Goal: Information Seeking & Learning: Learn about a topic

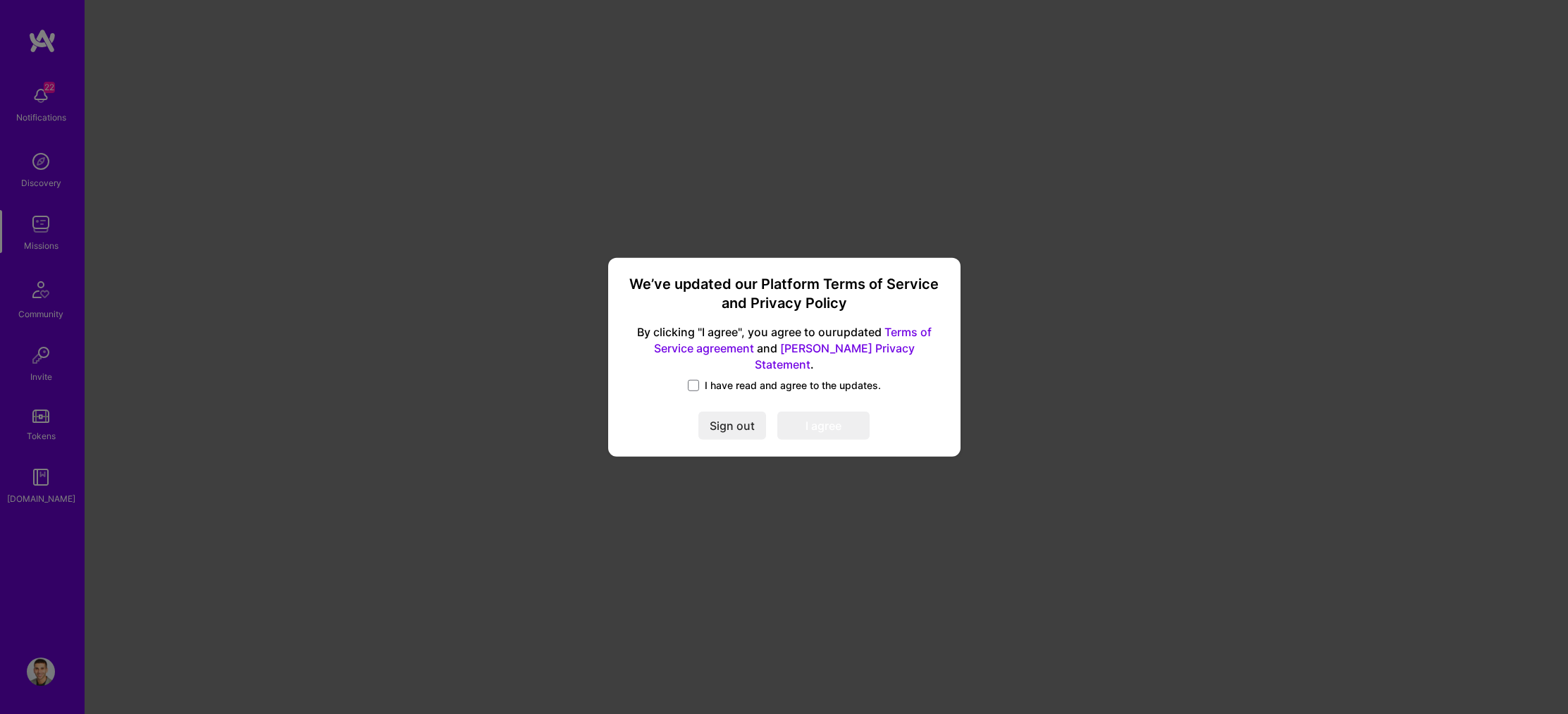
click at [724, 384] on div "I have read and agree to the updates." at bounding box center [784, 386] width 318 height 16
click at [692, 380] on span at bounding box center [693, 386] width 11 height 11
click at [0, 0] on input "I have read and agree to the updates." at bounding box center [0, 0] width 0 height 0
click at [848, 423] on button "I agree" at bounding box center [823, 426] width 92 height 28
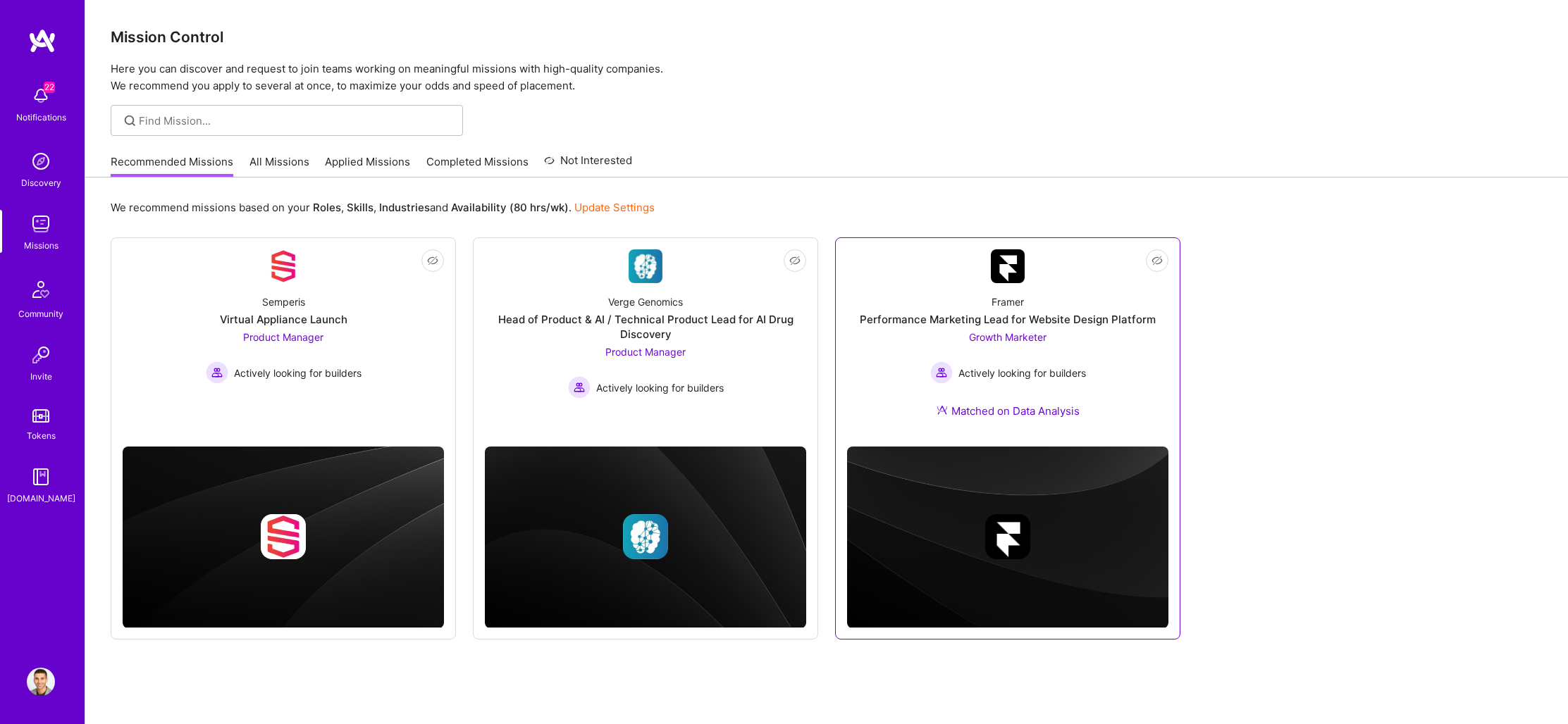
click at [1023, 267] on img at bounding box center [1007, 266] width 34 height 34
click at [289, 162] on link "All Missions" at bounding box center [279, 166] width 60 height 23
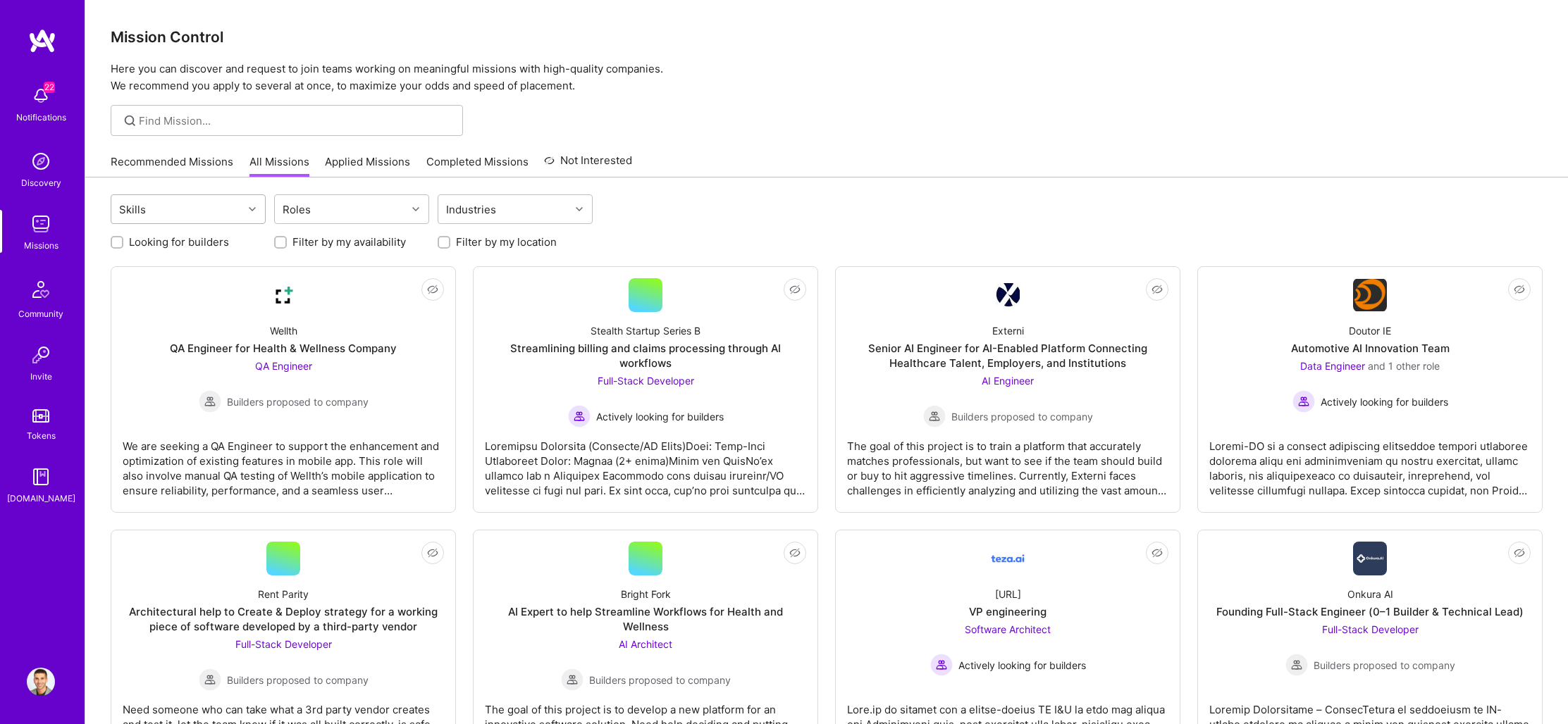
click at [217, 210] on div "Skills" at bounding box center [177, 210] width 132 height 28
click at [181, 200] on div "Skills" at bounding box center [177, 210] width 132 height 28
type input "m"
click at [329, 205] on div "Roles" at bounding box center [340, 210] width 132 height 28
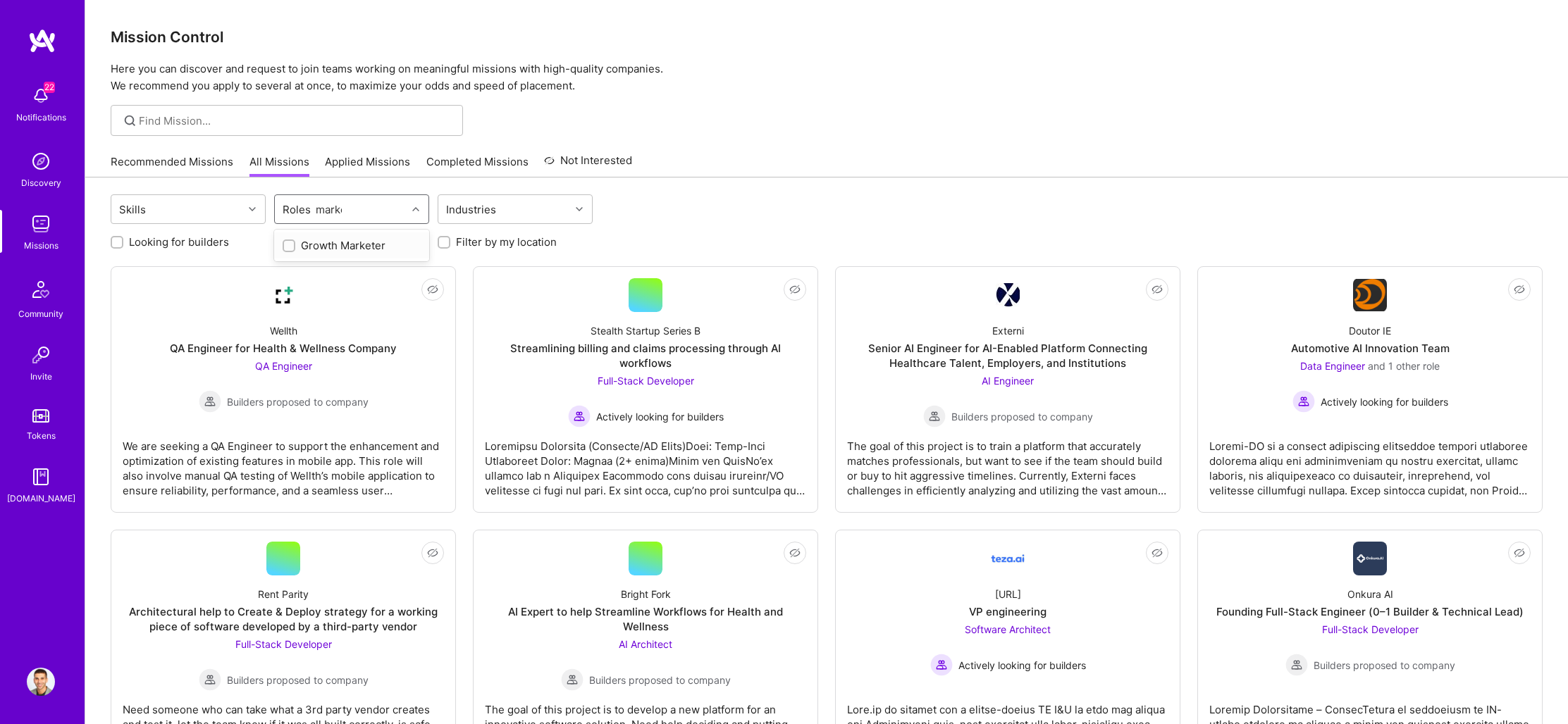
type input "market"
click at [297, 243] on div "Growth Marketer" at bounding box center [352, 245] width 138 height 15
checkbox input "true"
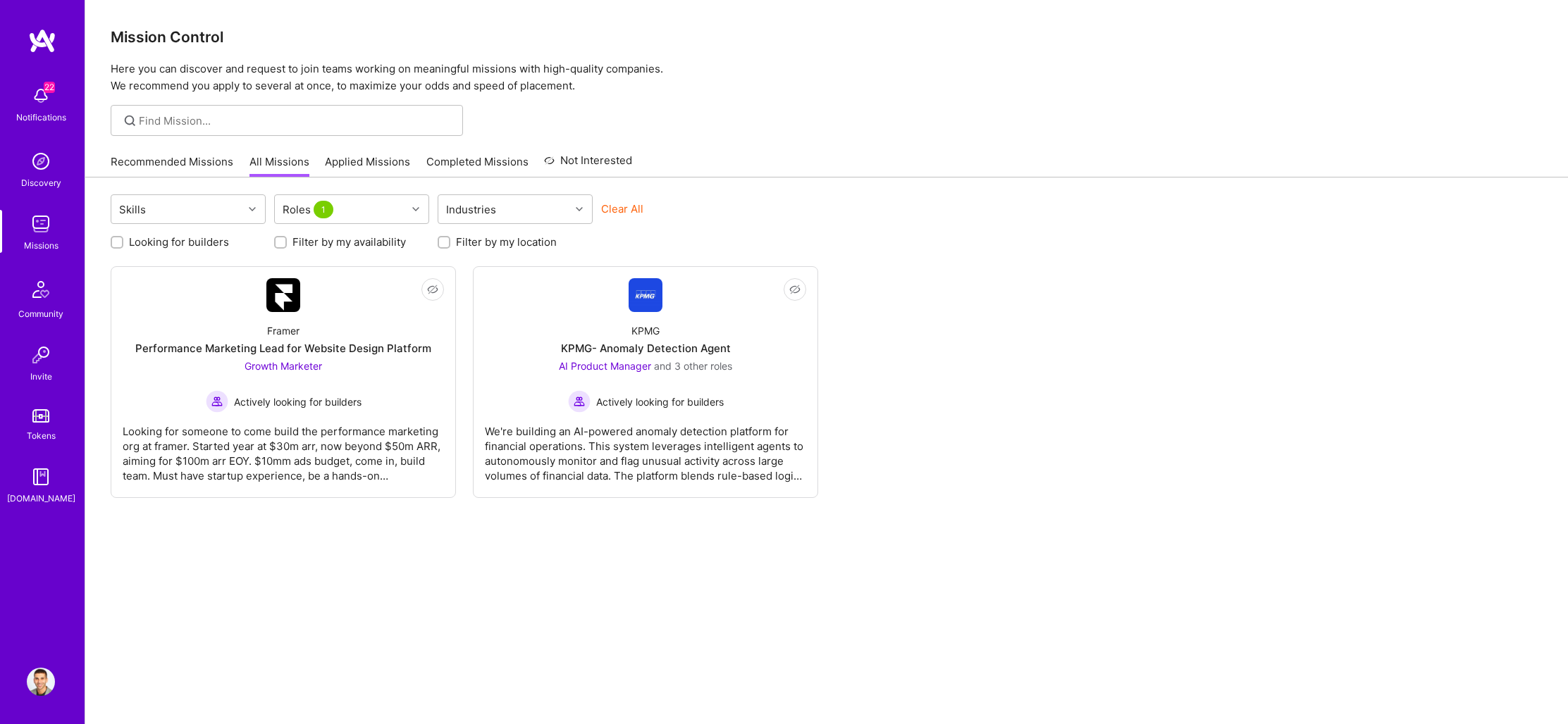
click at [975, 289] on div "Not Interested Framer Performance Marketing Lead for Website Design Platform Gr…" at bounding box center [827, 382] width 1432 height 231
click at [493, 207] on div "Industries" at bounding box center [471, 209] width 57 height 20
click at [886, 217] on div "Skills Roles 1 option Consulting focused, 1 of 1. 1 result available. Use Up an…" at bounding box center [827, 211] width 1432 height 33
click at [42, 692] on img at bounding box center [41, 682] width 28 height 28
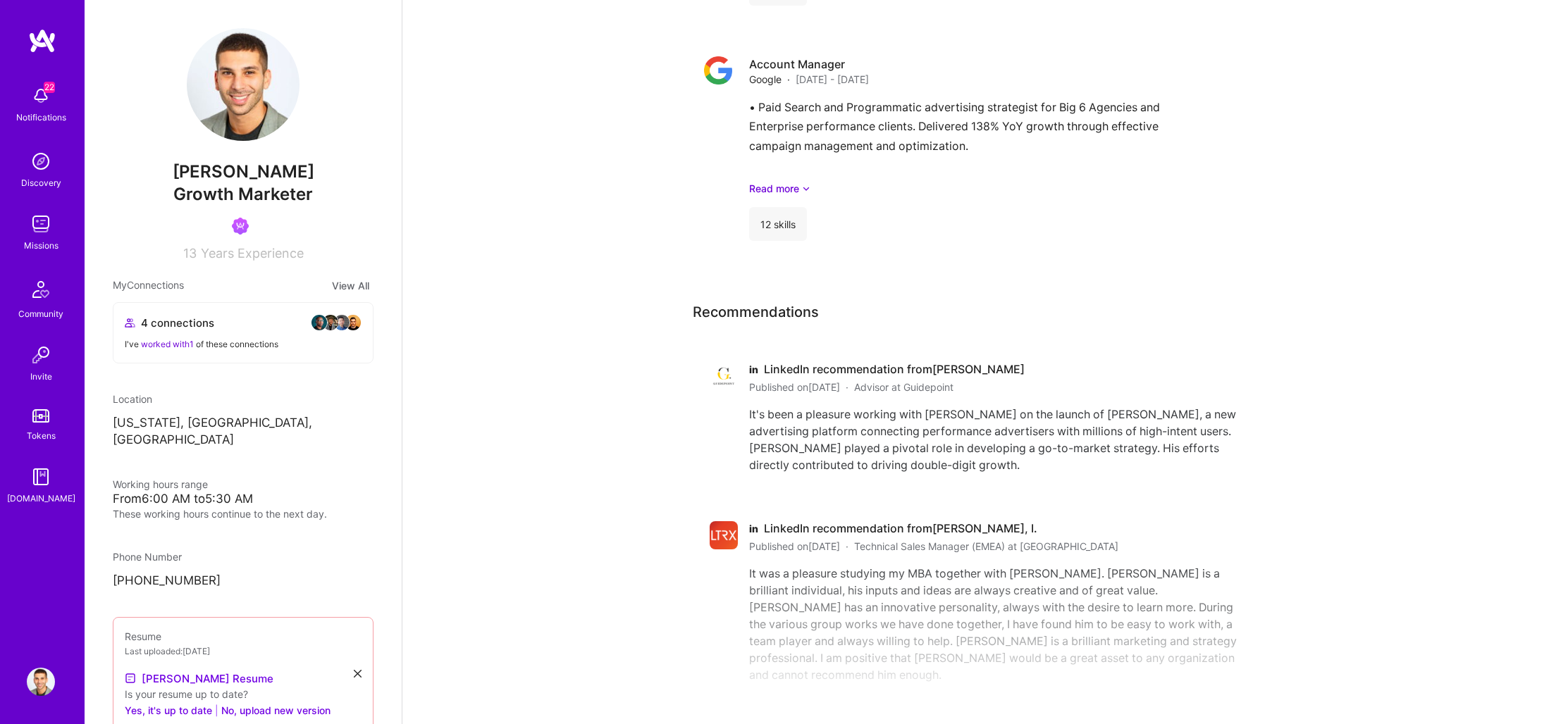
scroll to position [4139, 0]
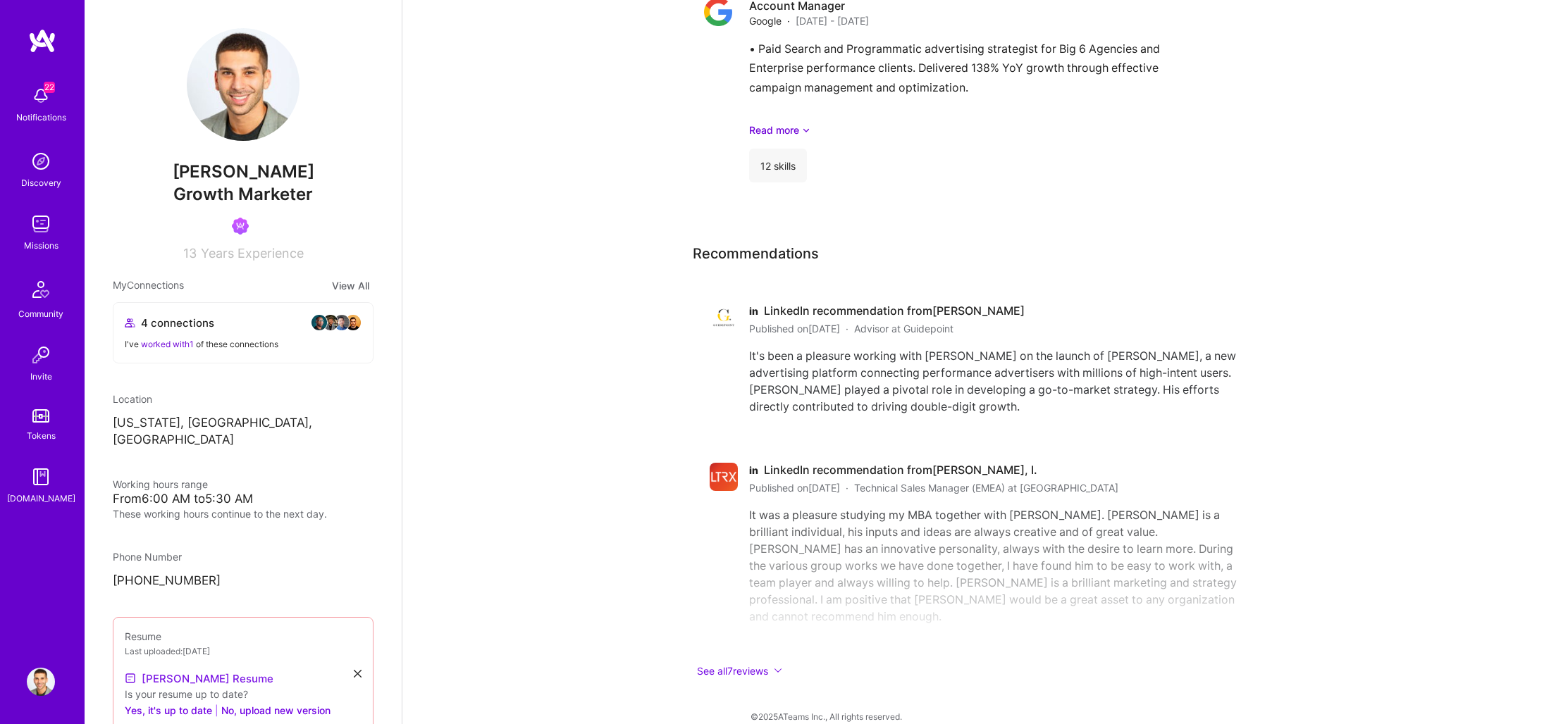
click at [220, 670] on link "[PERSON_NAME] Resume" at bounding box center [199, 678] width 149 height 17
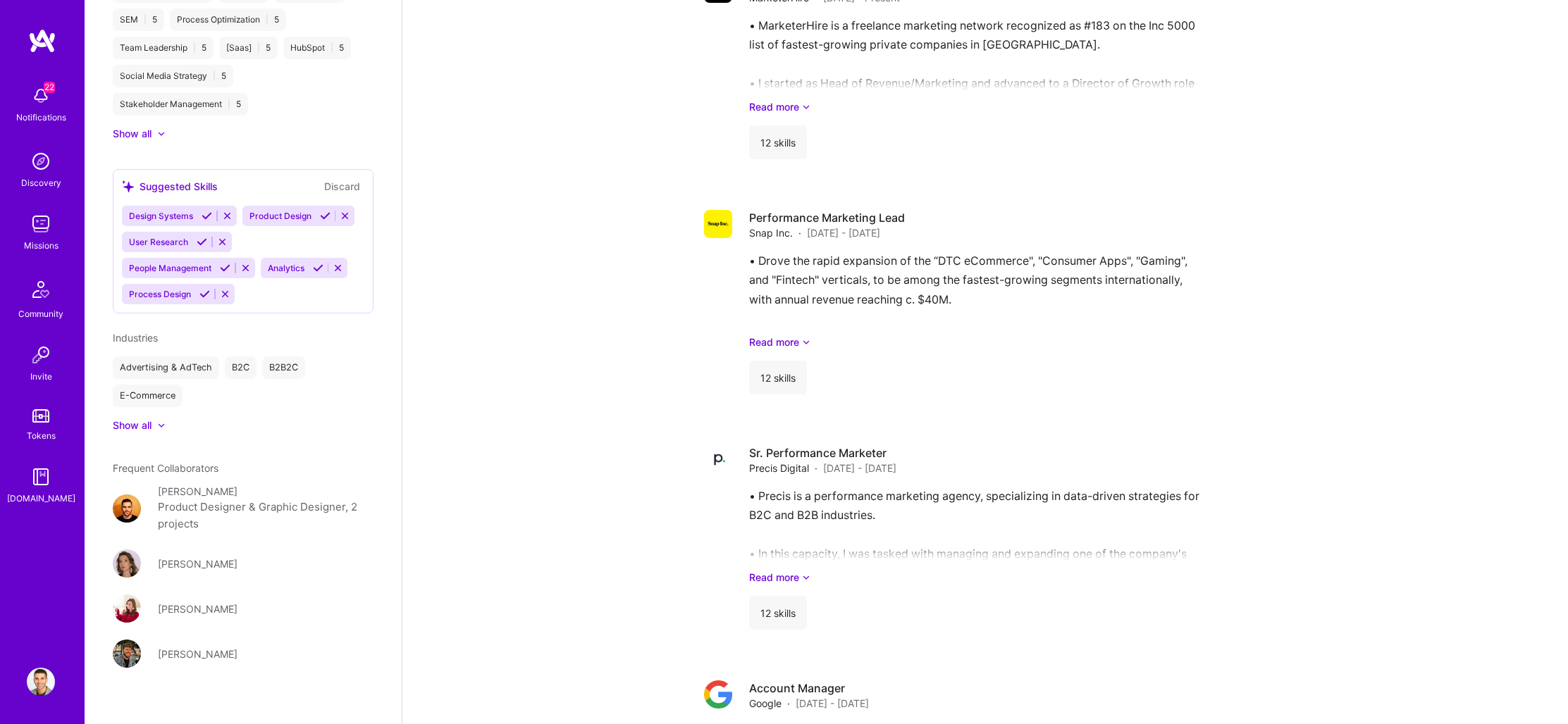
scroll to position [0, 0]
